Goal: Task Accomplishment & Management: Complete application form

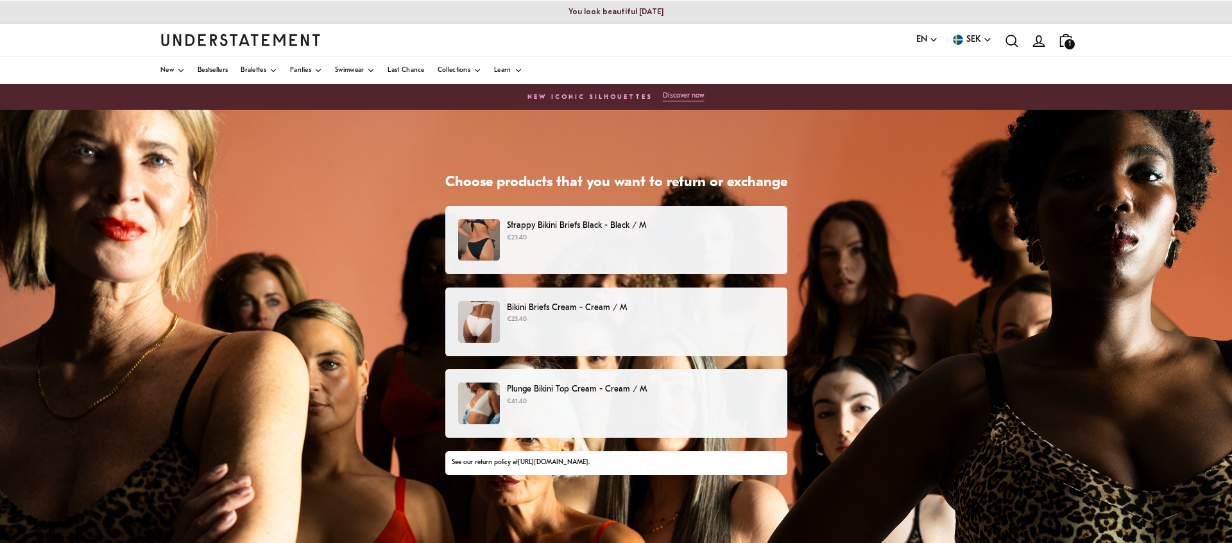
click at [549, 400] on p "€41.40" at bounding box center [640, 401] width 267 height 10
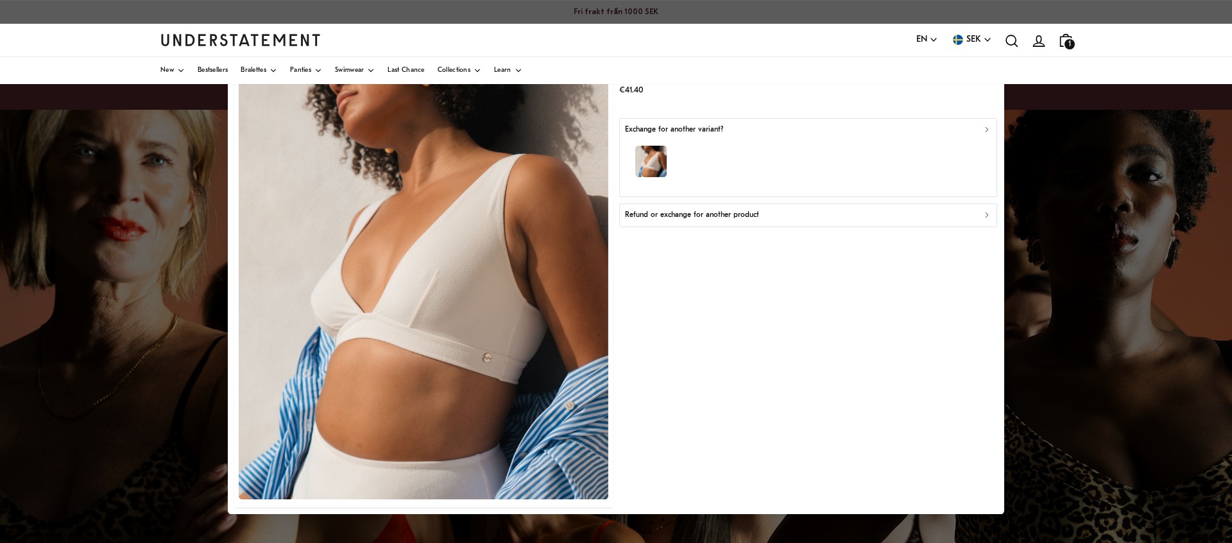
click at [690, 220] on p "Refund or exchange for another product" at bounding box center [692, 215] width 134 height 12
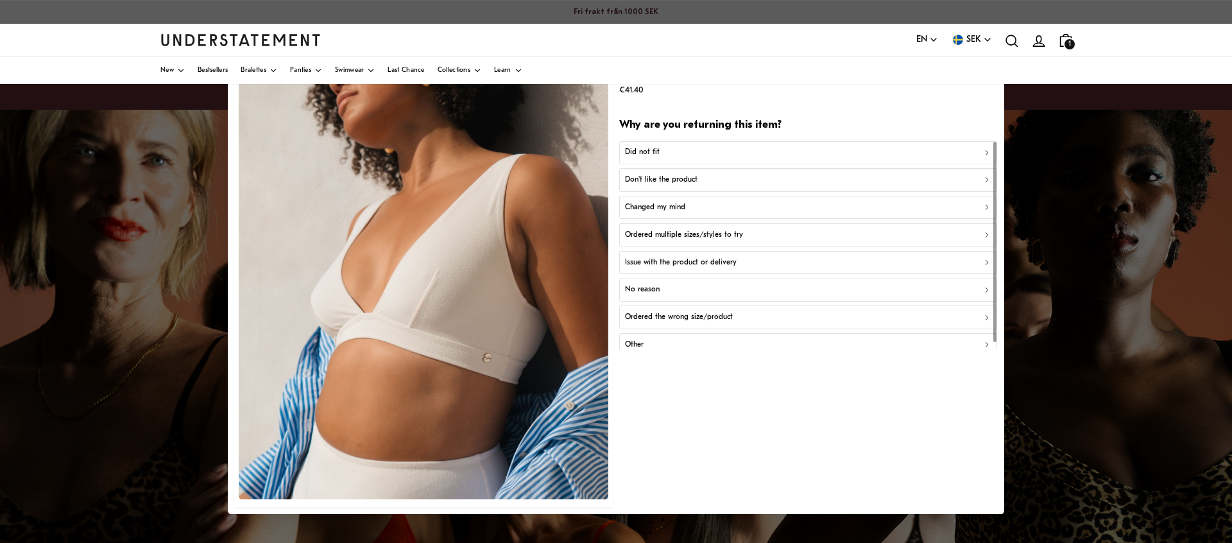
click at [640, 154] on p "Did not fit" at bounding box center [642, 153] width 35 height 12
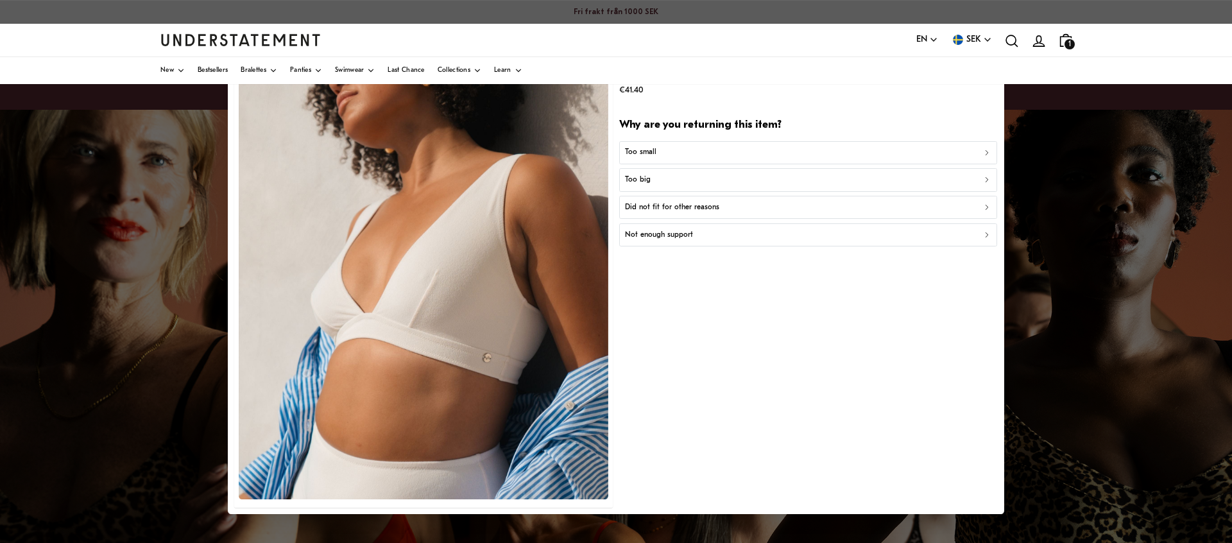
click at [652, 153] on p "Too small" at bounding box center [640, 153] width 31 height 12
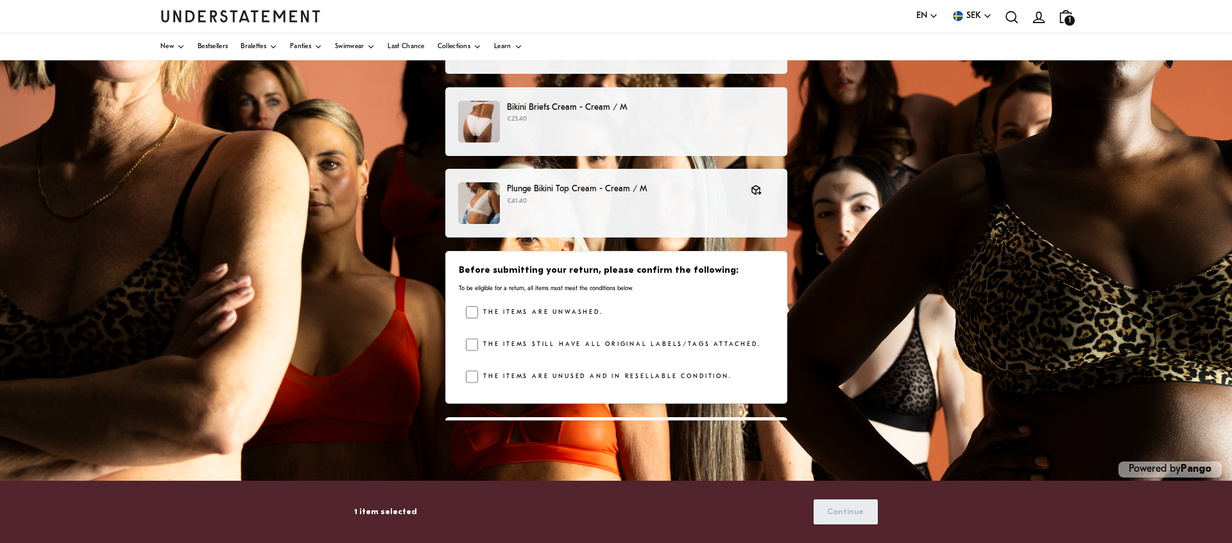
scroll to position [208, 0]
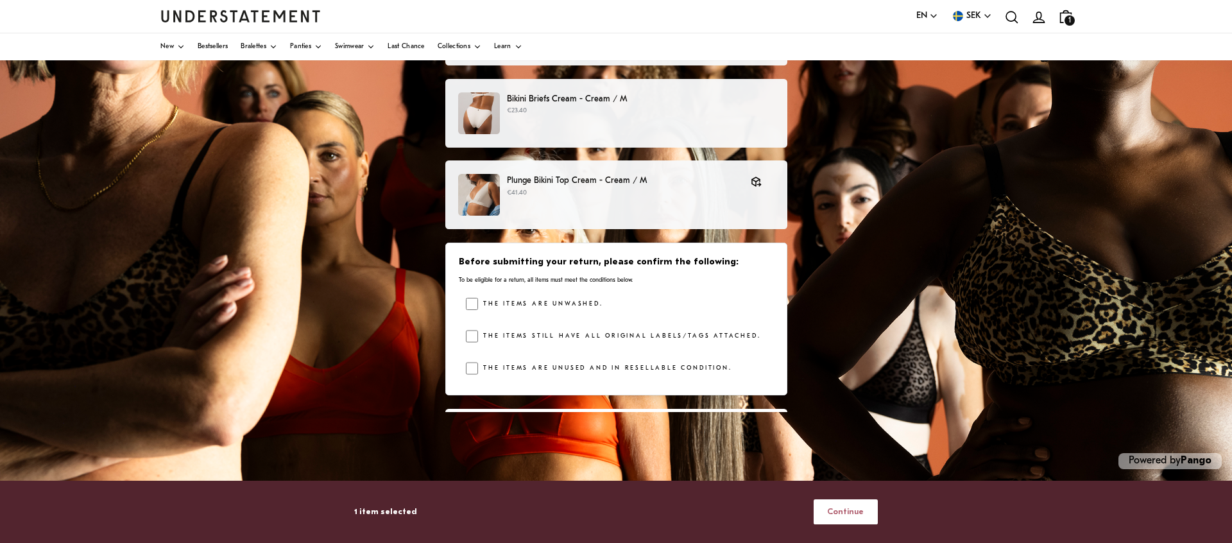
drag, startPoint x: 855, startPoint y: 510, endPoint x: 860, endPoint y: 505, distance: 7.7
click at [855, 510] on span "Continue" at bounding box center [845, 512] width 37 height 24
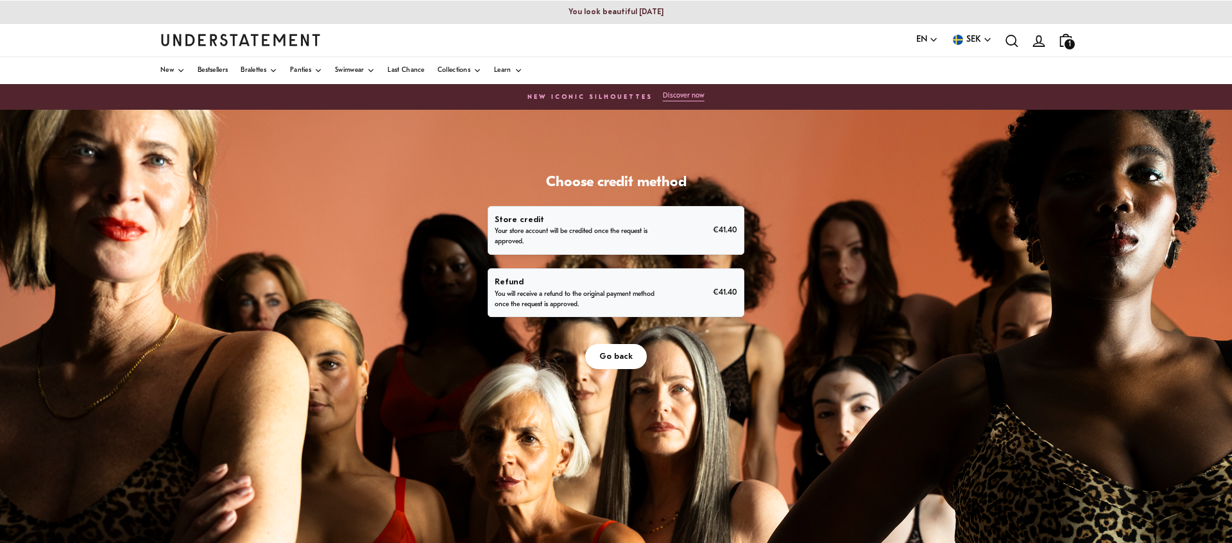
click at [586, 296] on p "You will receive a refund to the original payment method once the request is ap…" at bounding box center [577, 299] width 164 height 21
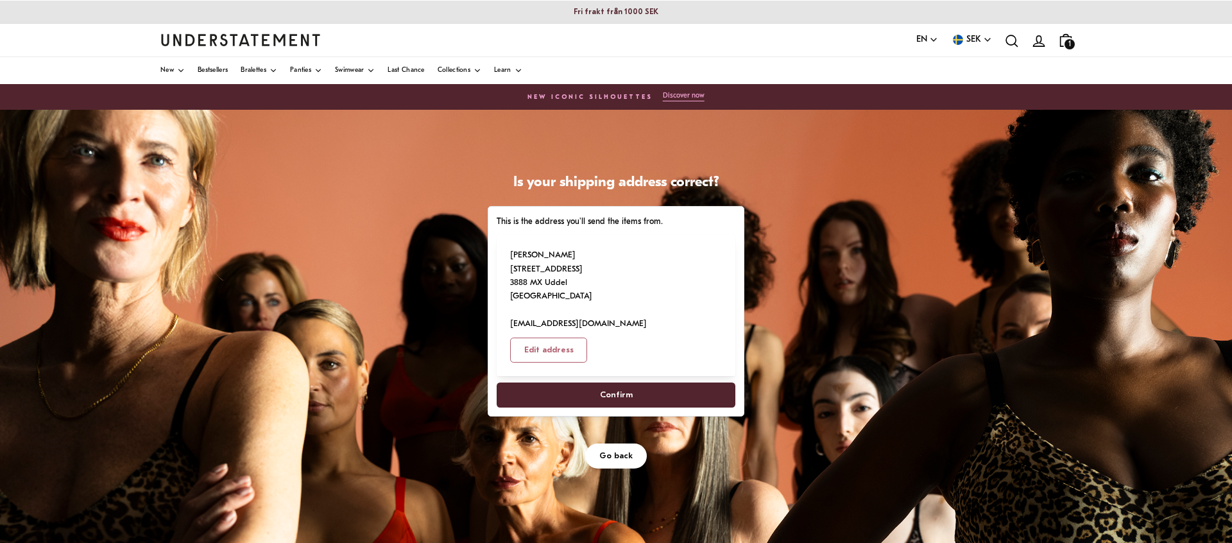
click at [640, 383] on span "Confirm" at bounding box center [616, 395] width 210 height 24
select select "**"
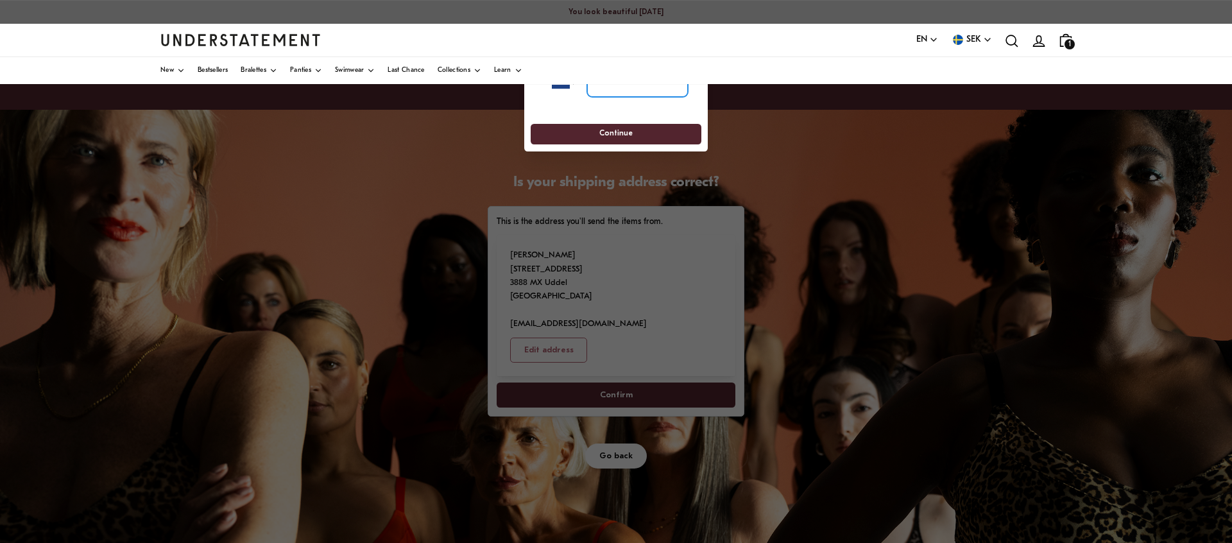
click at [609, 92] on input "tel" at bounding box center [637, 83] width 101 height 28
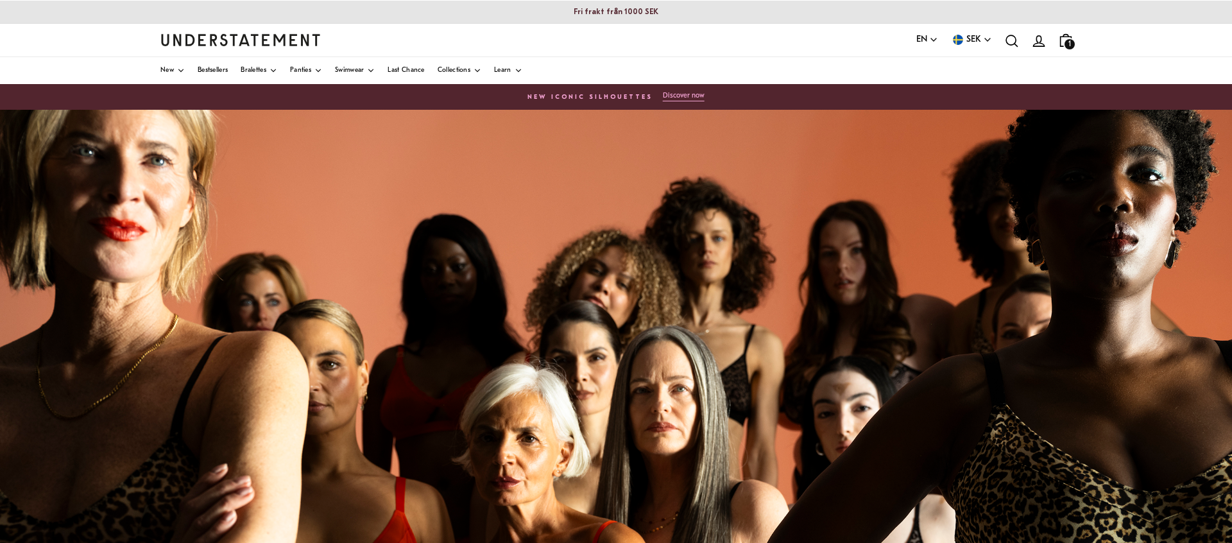
scroll to position [208, 0]
